Goal: Check status: Check status

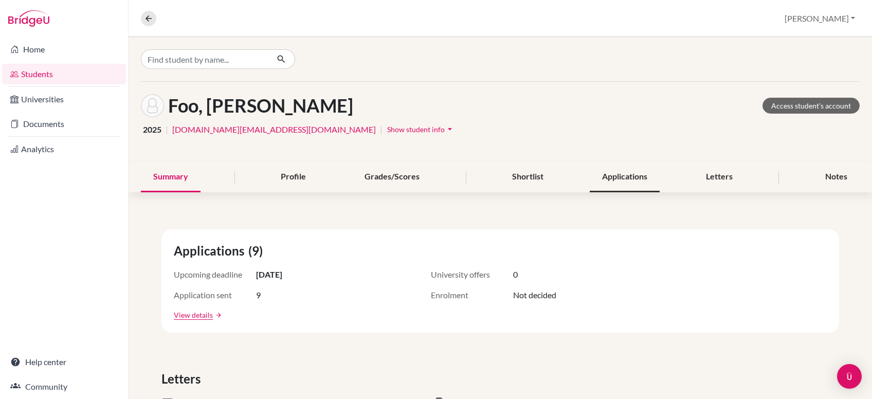
click at [611, 174] on div "Applications" at bounding box center [625, 177] width 70 height 30
click at [40, 74] on link "Students" at bounding box center [64, 74] width 124 height 21
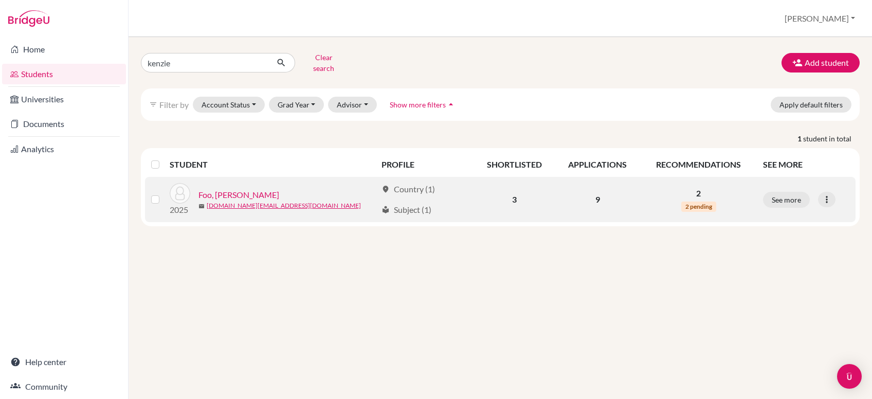
click at [697, 187] on p "2" at bounding box center [698, 193] width 104 height 12
click at [697, 202] on span "2 pending" at bounding box center [698, 207] width 35 height 10
click at [789, 192] on button "See more" at bounding box center [786, 200] width 47 height 16
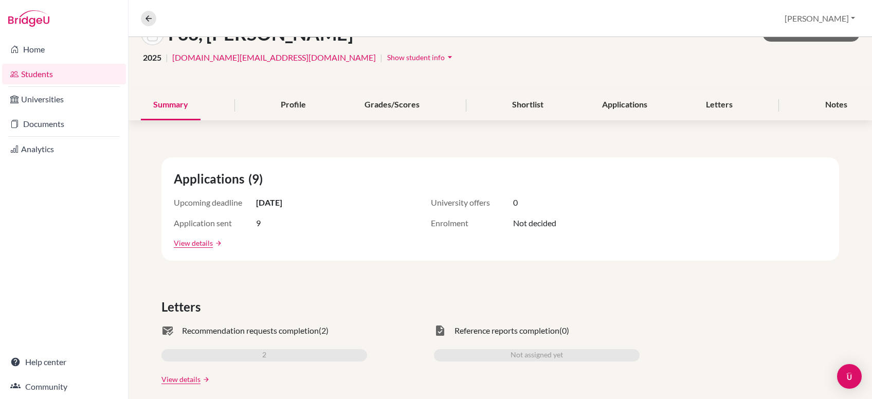
scroll to position [171, 0]
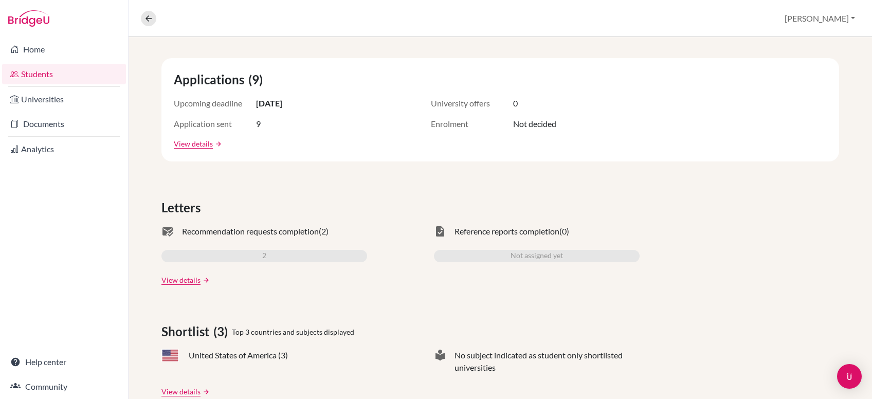
click at [275, 231] on span "Recommendation requests completion" at bounding box center [250, 231] width 137 height 12
click at [258, 258] on div "2" at bounding box center [264, 256] width 206 height 12
click at [169, 232] on span "mark_email_read" at bounding box center [167, 231] width 12 height 12
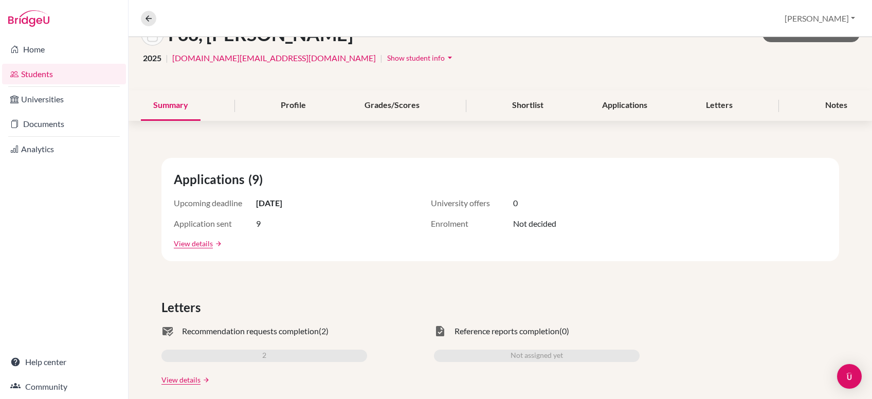
scroll to position [0, 0]
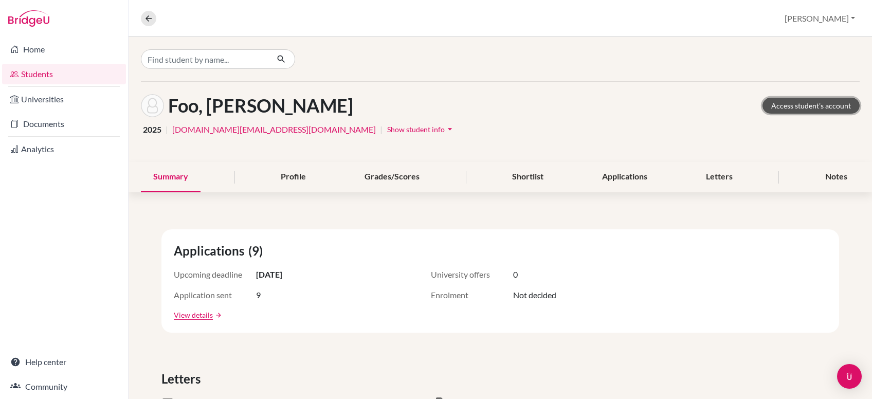
click at [833, 108] on link "Access student's account" at bounding box center [810, 106] width 97 height 16
